Goal: Check status: Check status

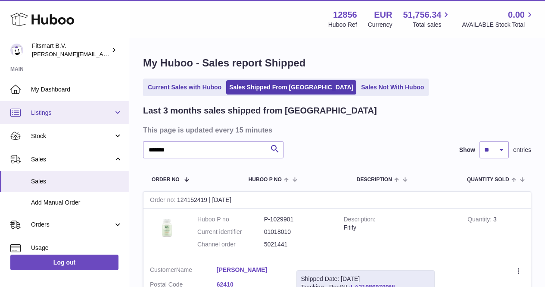
scroll to position [40, 0]
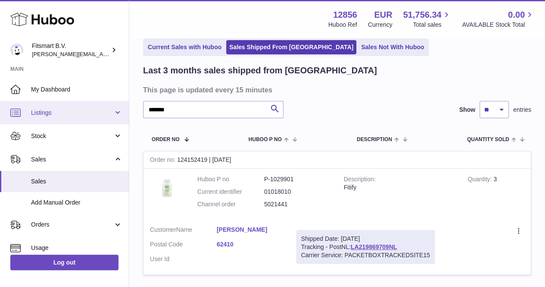
click at [110, 116] on div "Huboo Fitsmart B.V. [PERSON_NAME][EMAIL_ADDRESS][DOMAIN_NAME] Main My Dashboard…" at bounding box center [272, 156] width 545 height 393
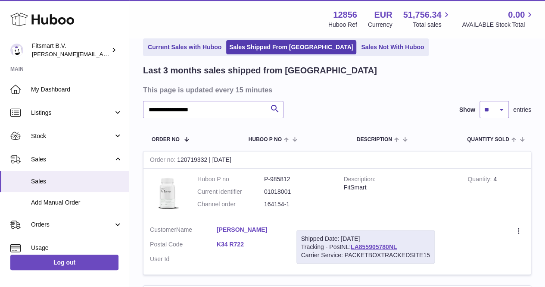
type input "**********"
click at [242, 226] on link "[PERSON_NAME]" at bounding box center [250, 230] width 67 height 8
click at [464, 188] on div at bounding box center [272, 143] width 545 height 287
click at [383, 244] on link "LA855905780NL" at bounding box center [374, 246] width 46 height 7
drag, startPoint x: 298, startPoint y: 204, endPoint x: 262, endPoint y: 204, distance: 36.2
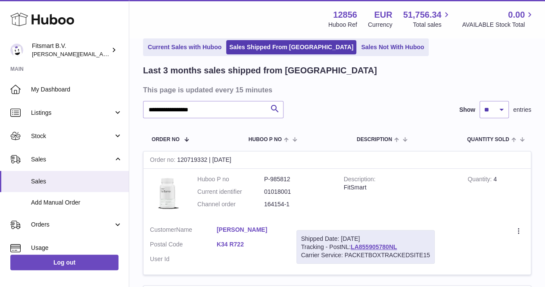
click at [262, 204] on dl "Huboo P no P-985812 Current identifier 01018001 Channel order 164154-1" at bounding box center [264, 194] width 134 height 38
copy dl "164154-1"
